Goal: Task Accomplishment & Management: Manage account settings

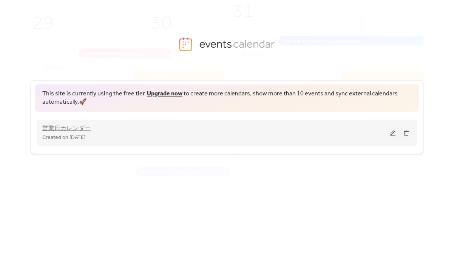
click at [76, 128] on span "営業日カレンダー" at bounding box center [66, 128] width 48 height 9
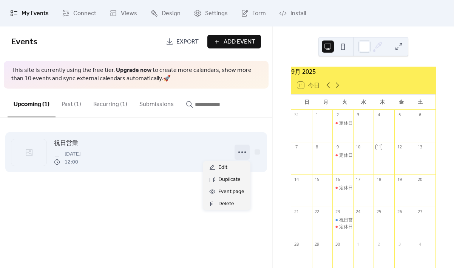
click at [244, 153] on icon at bounding box center [242, 152] width 12 height 12
click at [66, 144] on span "祝日営業" at bounding box center [66, 143] width 24 height 9
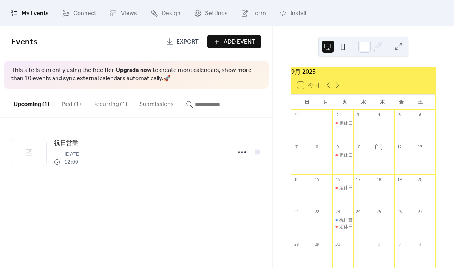
click at [68, 103] on button "Past (1)" at bounding box center [72, 102] width 32 height 28
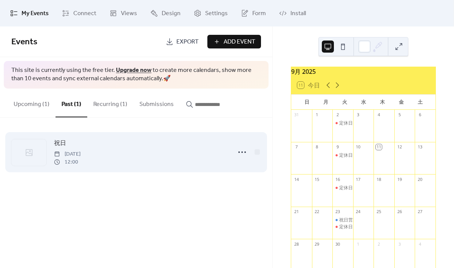
click at [31, 150] on icon at bounding box center [29, 152] width 9 height 9
click at [243, 152] on icon at bounding box center [242, 152] width 12 height 12
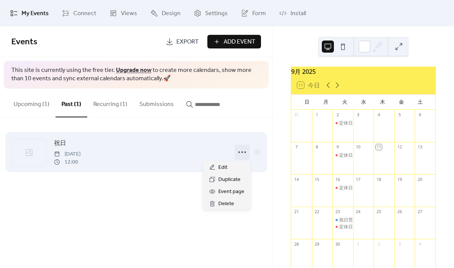
click at [60, 144] on span "祝日" at bounding box center [60, 143] width 12 height 9
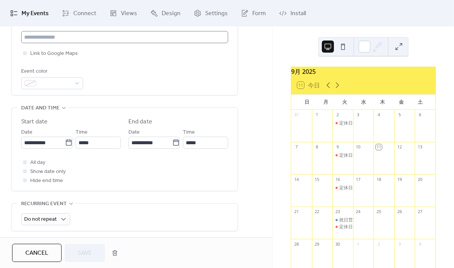
scroll to position [181, 0]
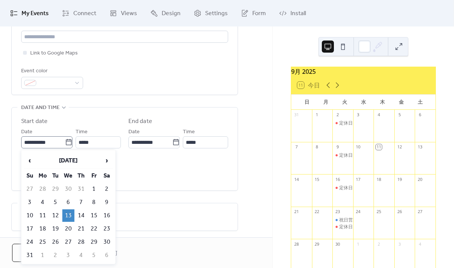
click at [67, 138] on icon at bounding box center [69, 142] width 8 height 8
click at [65, 138] on input "**********" at bounding box center [43, 142] width 44 height 12
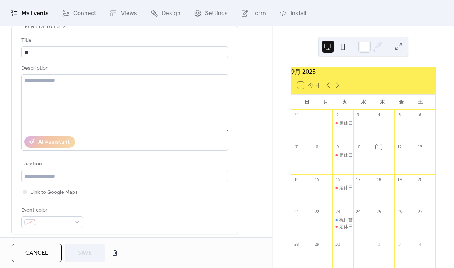
scroll to position [0, 0]
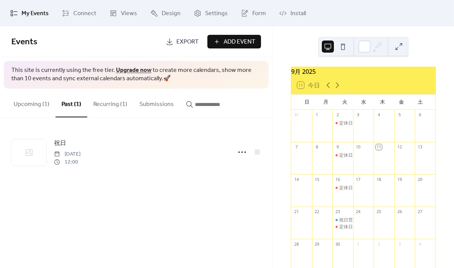
click at [107, 105] on button "Recurring (1)" at bounding box center [110, 102] width 46 height 28
click at [27, 106] on button "Upcoming (1)" at bounding box center [32, 102] width 48 height 28
click at [75, 105] on button "Past (1)" at bounding box center [72, 102] width 32 height 28
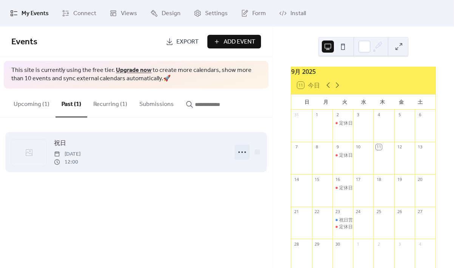
click at [247, 152] on icon at bounding box center [242, 152] width 12 height 12
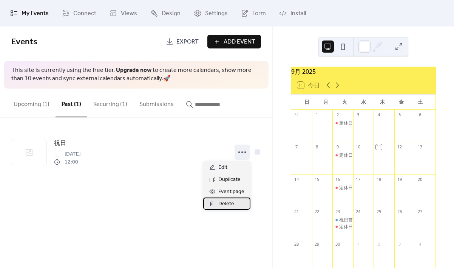
click at [213, 205] on icon at bounding box center [212, 203] width 6 height 6
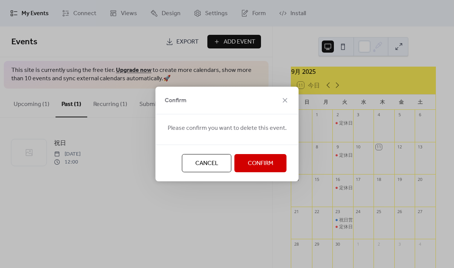
click at [243, 165] on button "Confirm" at bounding box center [261, 163] width 52 height 18
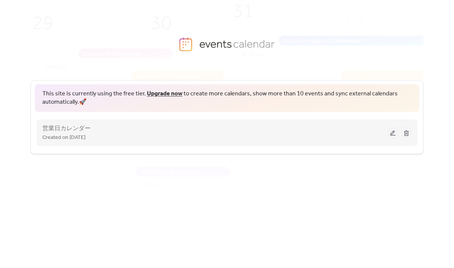
click at [72, 122] on div "営業日カレンダー Created on [DATE]" at bounding box center [227, 133] width 370 height 30
click at [73, 127] on span "営業日カレンダー" at bounding box center [66, 128] width 48 height 9
